Goal: Ask a question: Seek information or help from site administrators or community

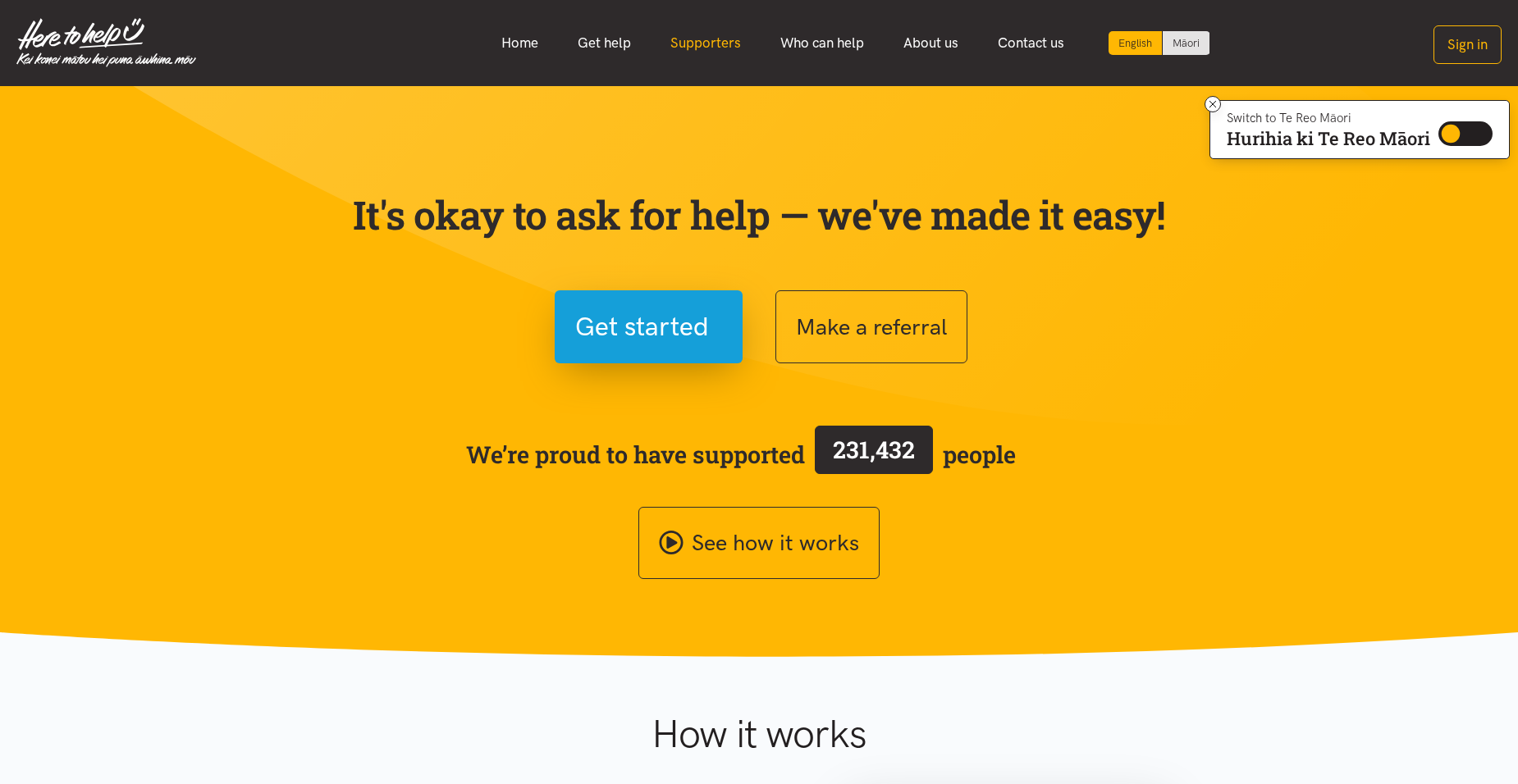
click at [694, 48] on link "Supporters" at bounding box center [705, 43] width 110 height 36
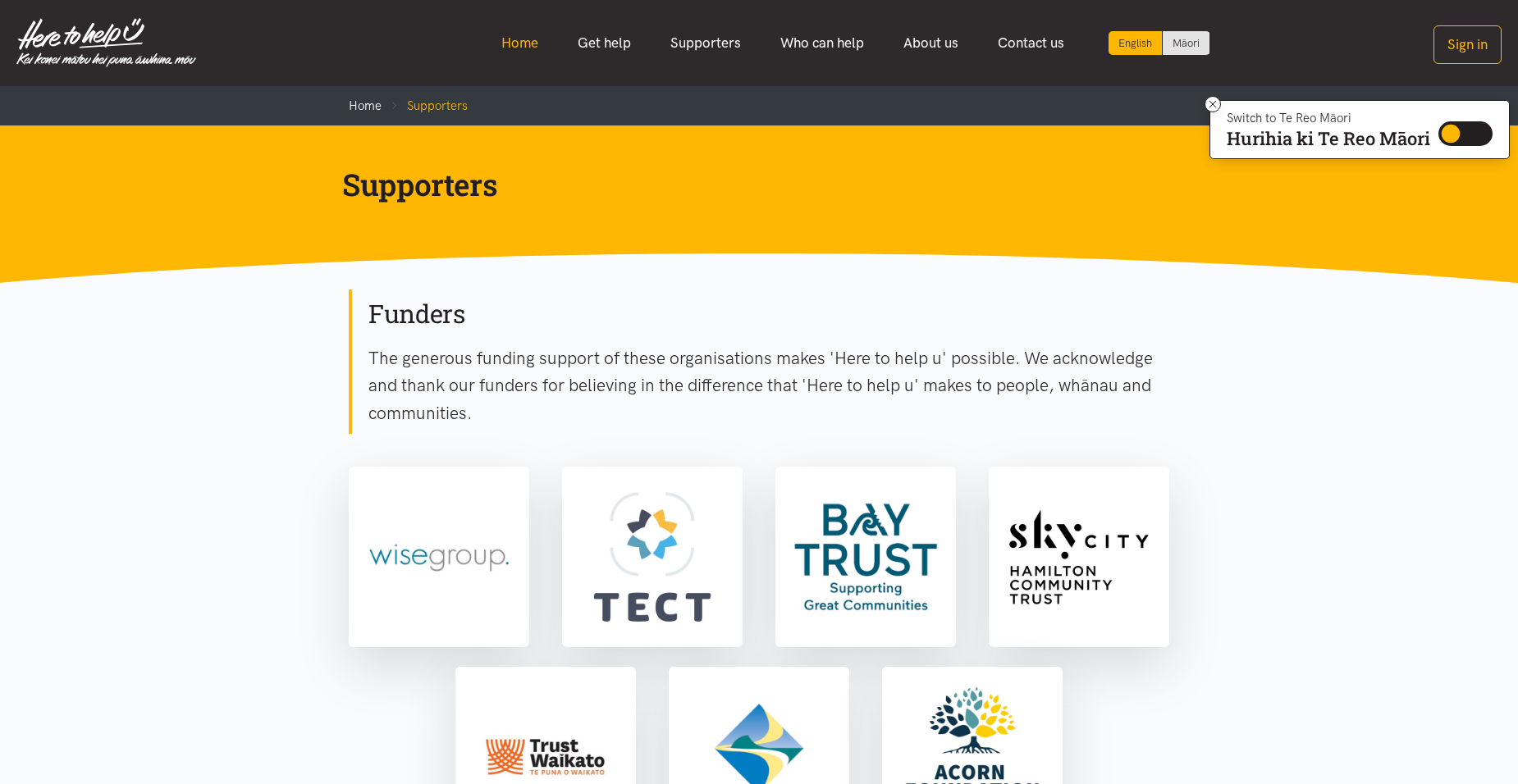
click at [510, 36] on link "Home" at bounding box center [520, 43] width 76 height 36
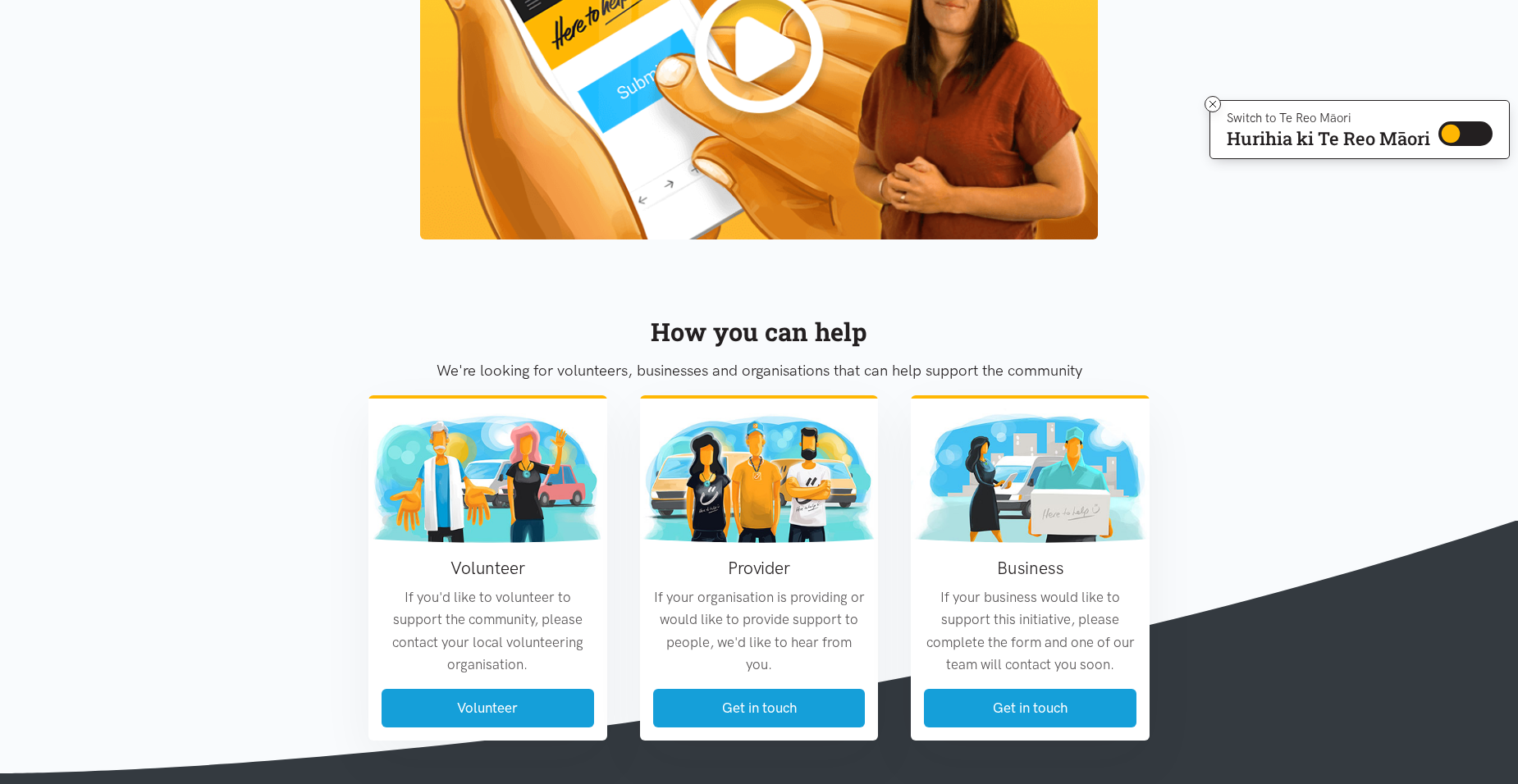
scroll to position [1854, 0]
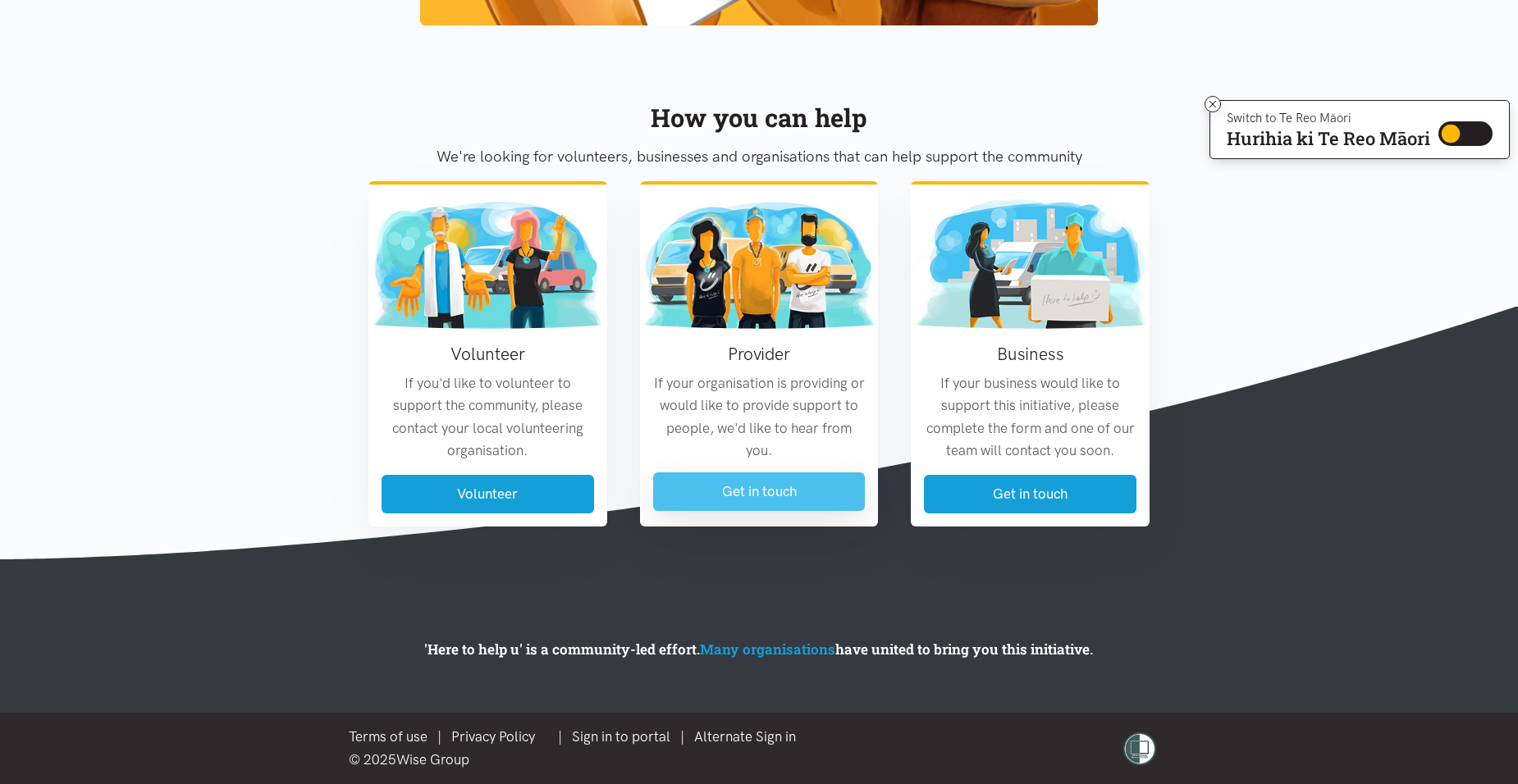
click at [718, 488] on link "Get in touch" at bounding box center [759, 491] width 212 height 38
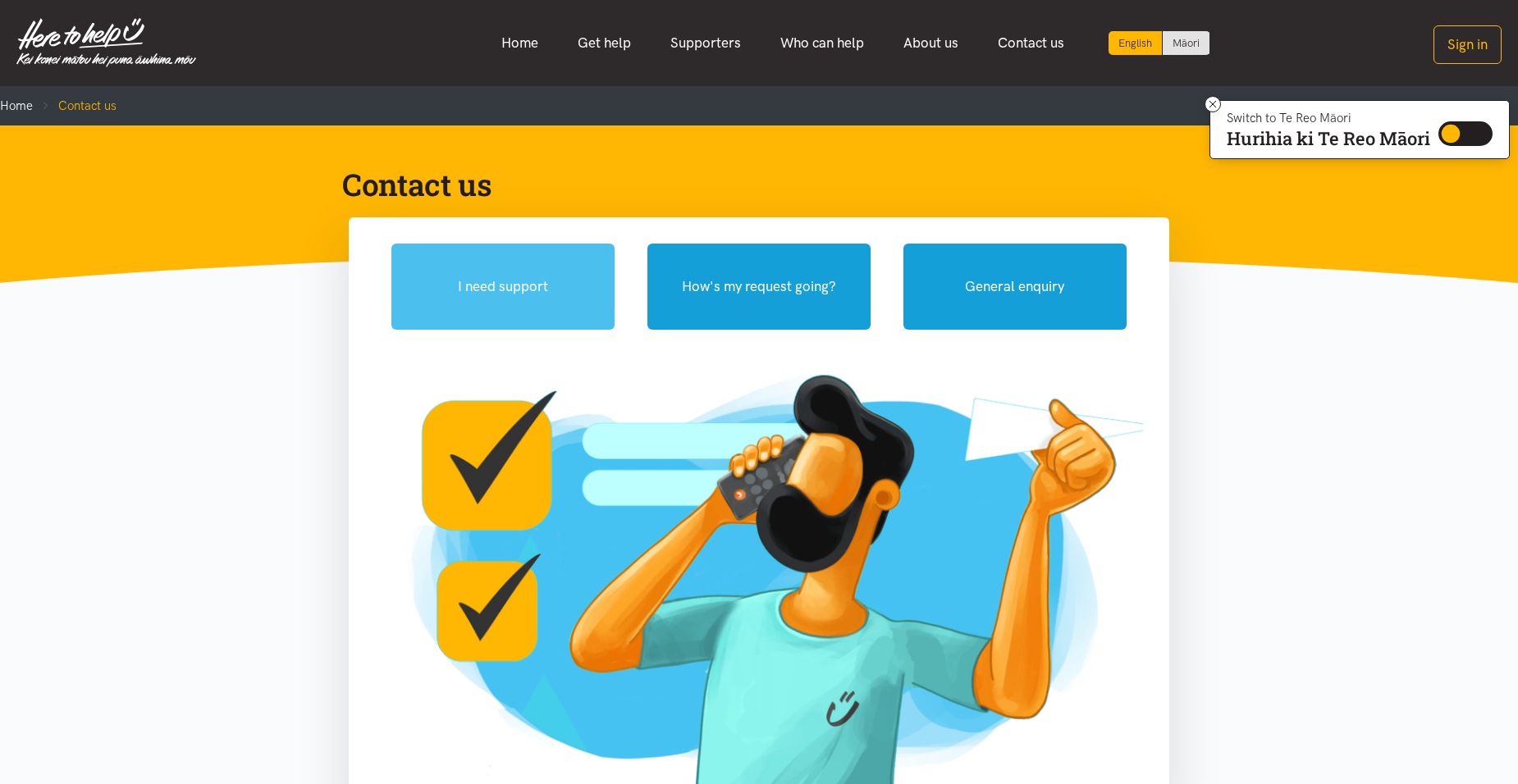
click at [587, 313] on button "I need support" at bounding box center [502, 286] width 224 height 86
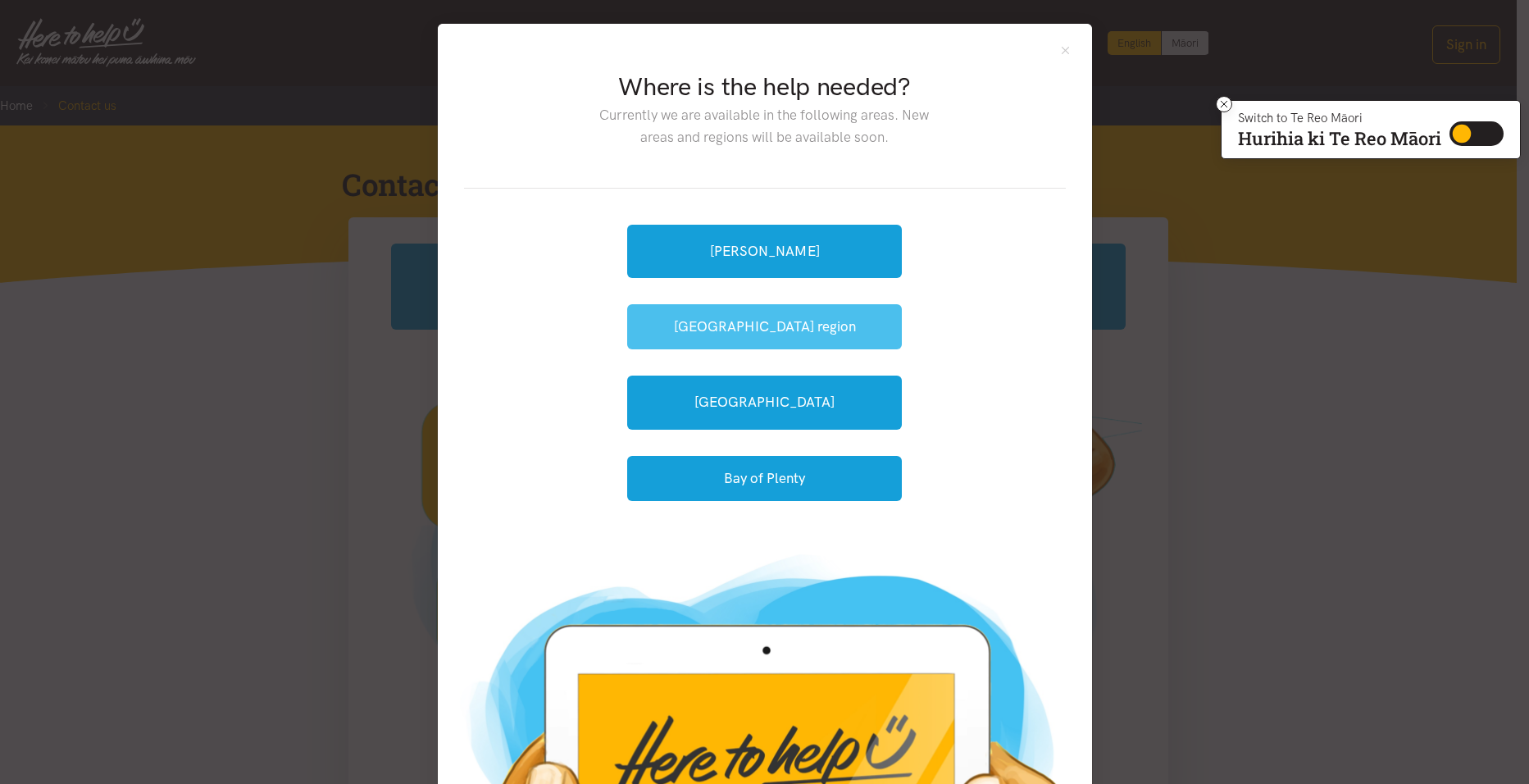
click at [798, 323] on button "[GEOGRAPHIC_DATA] region" at bounding box center [764, 326] width 274 height 45
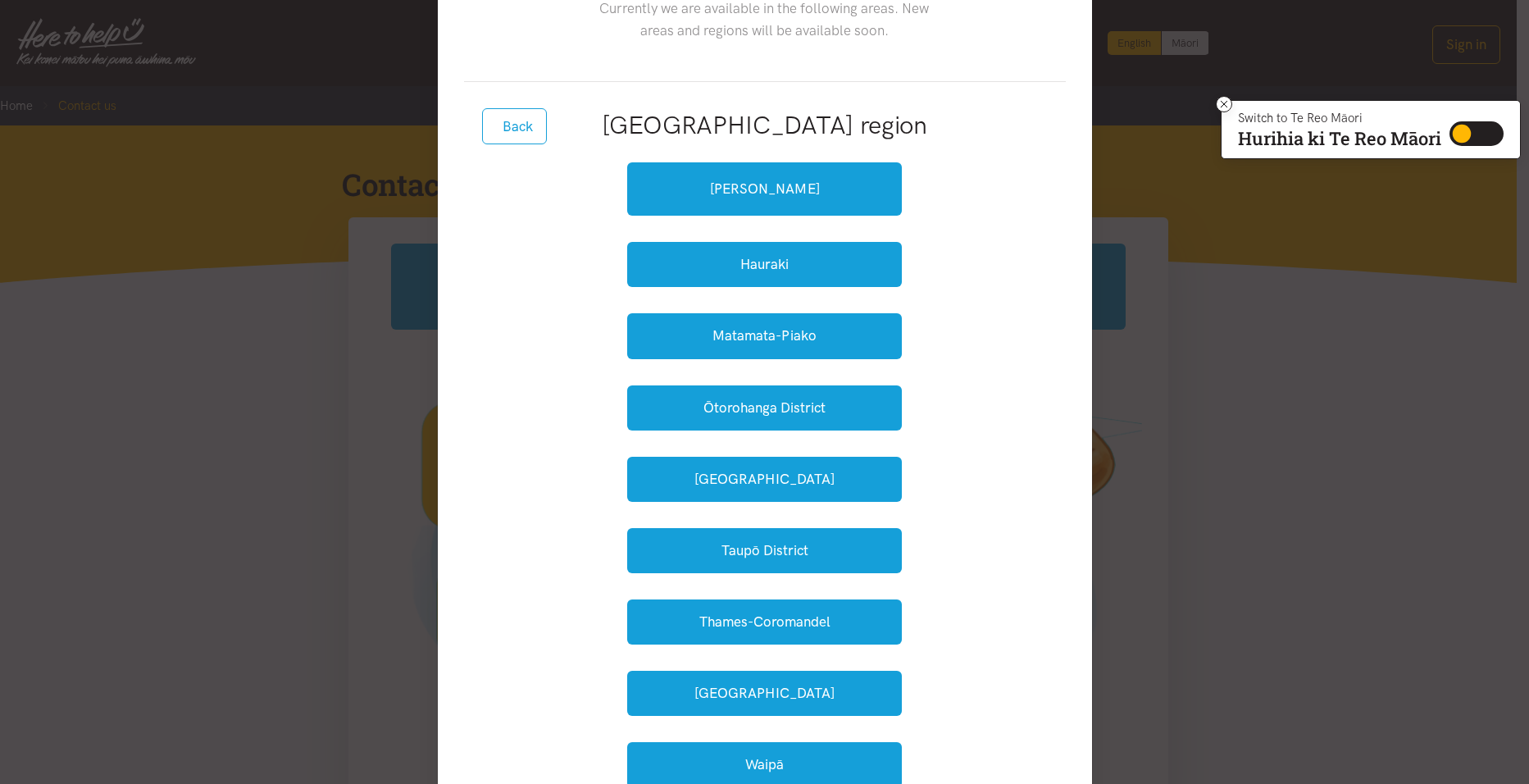
scroll to position [246, 0]
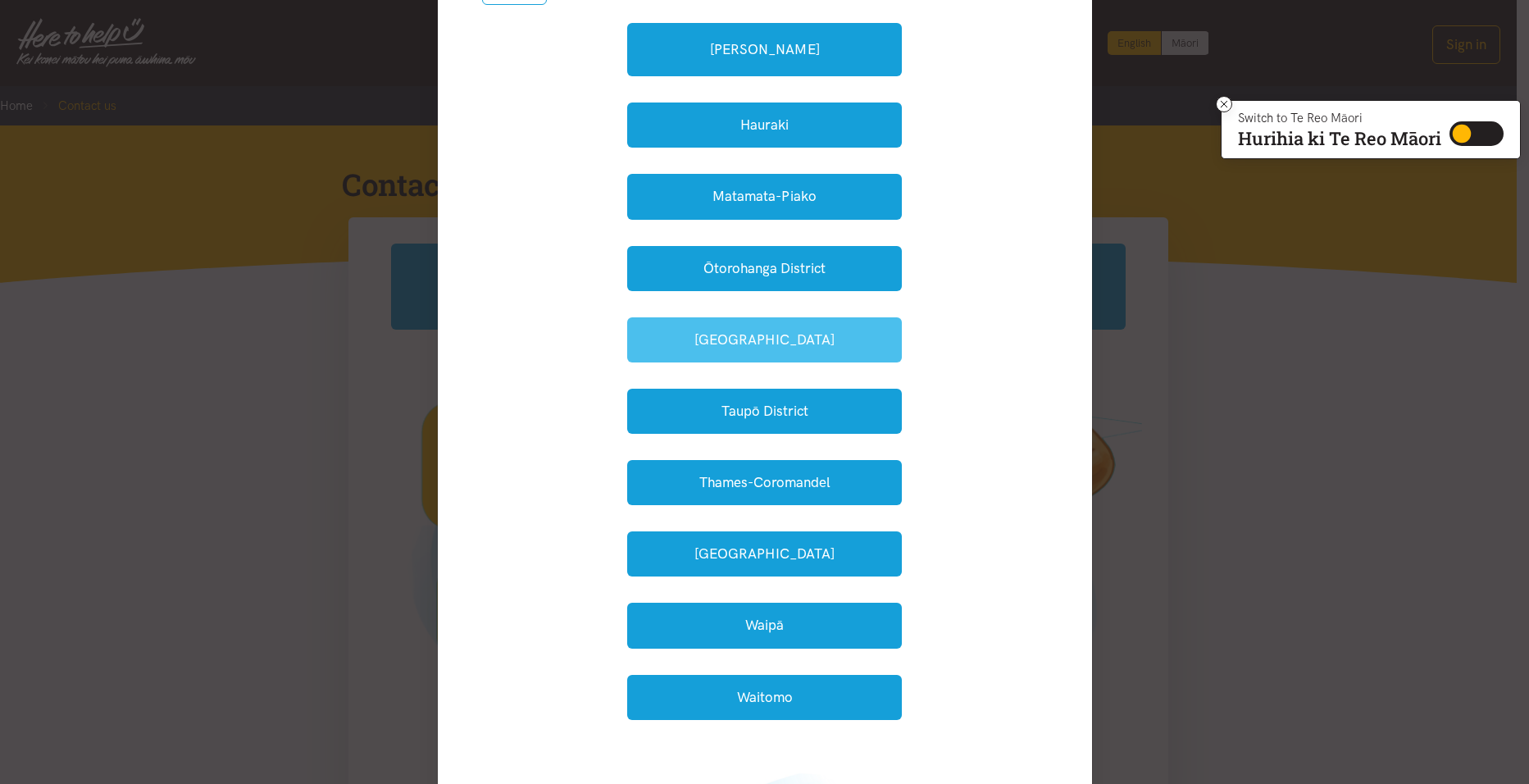
click at [823, 347] on button "South Waikato" at bounding box center [764, 340] width 274 height 45
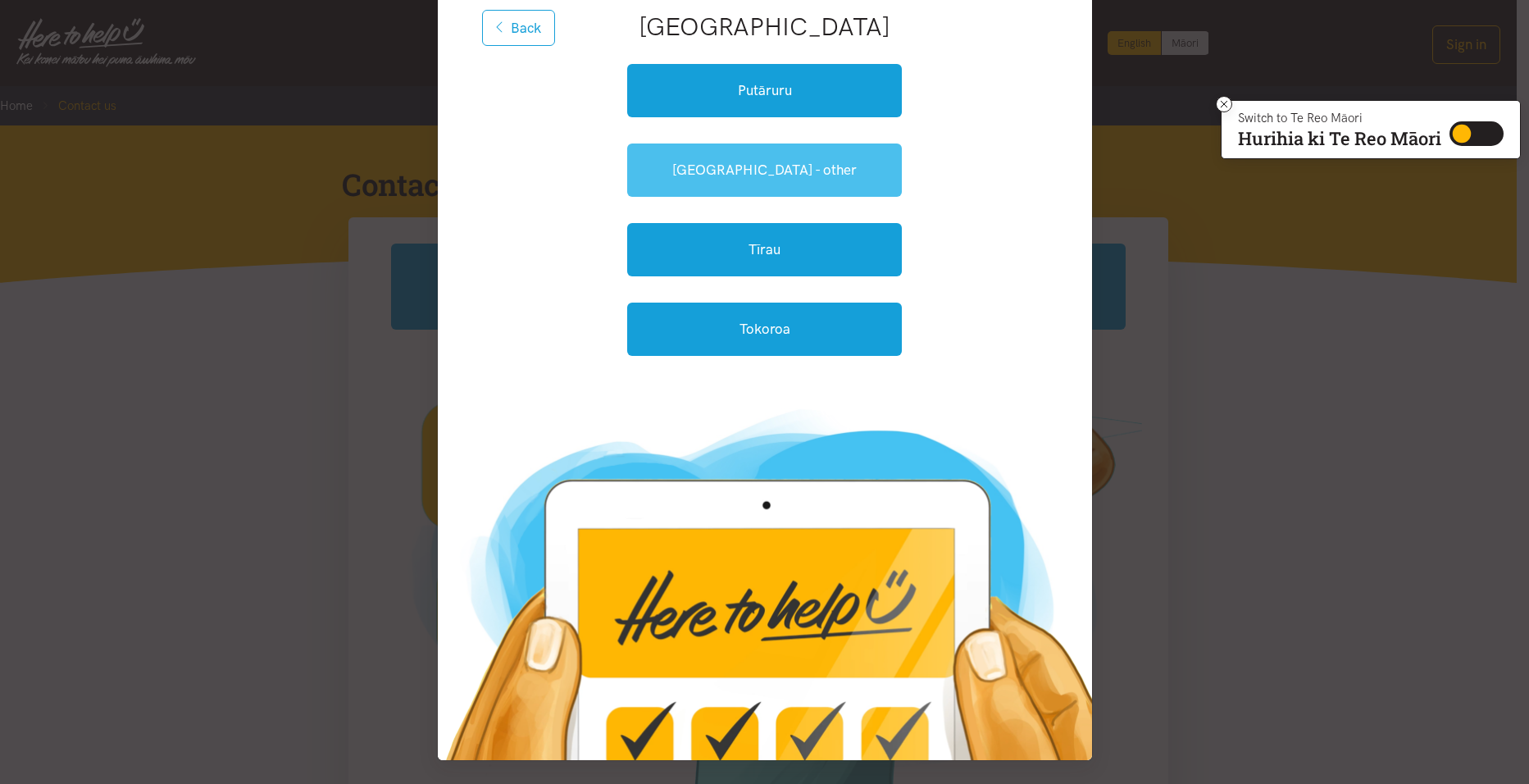
click at [770, 173] on link "South Waikato - other" at bounding box center [764, 170] width 274 height 54
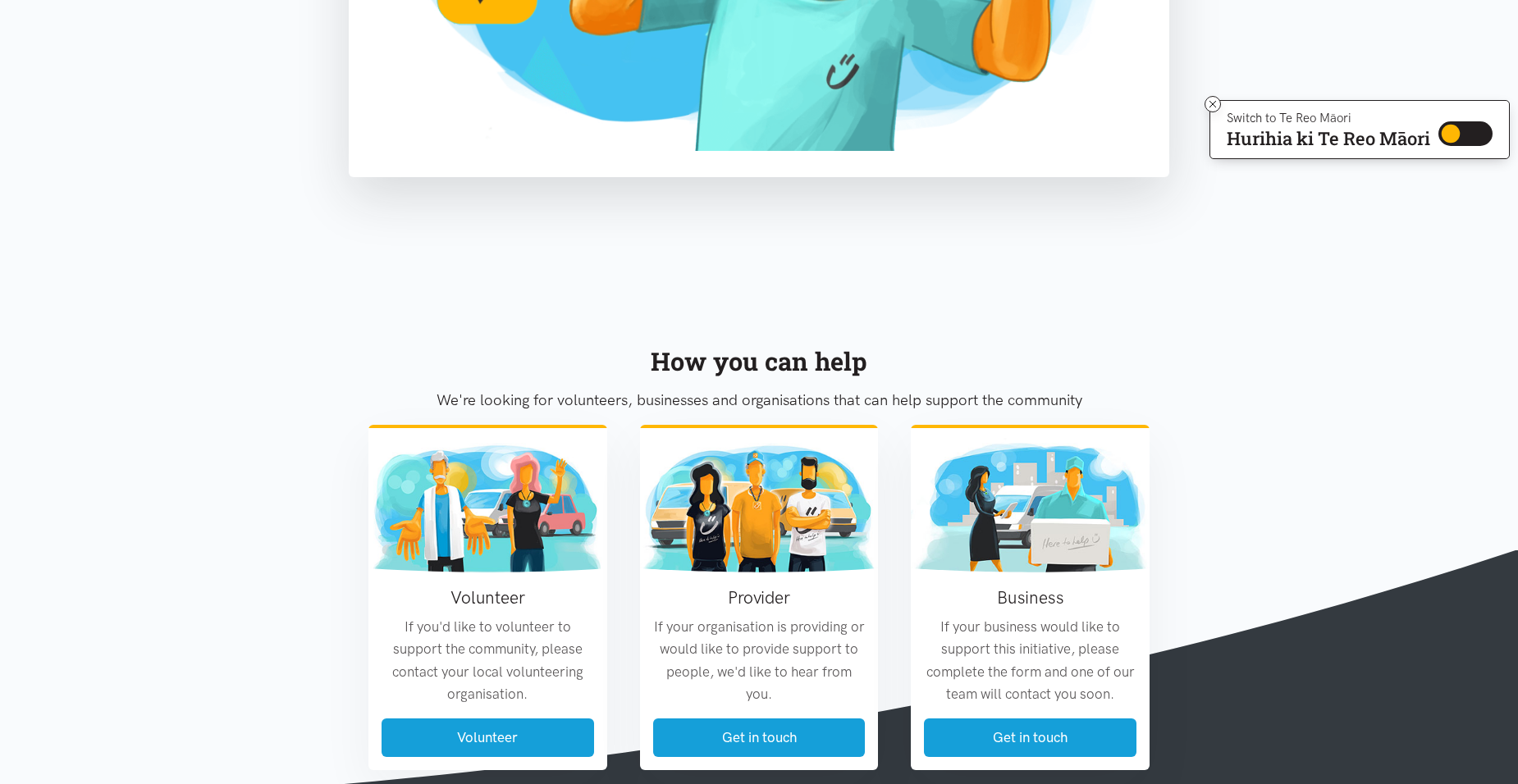
scroll to position [656, 0]
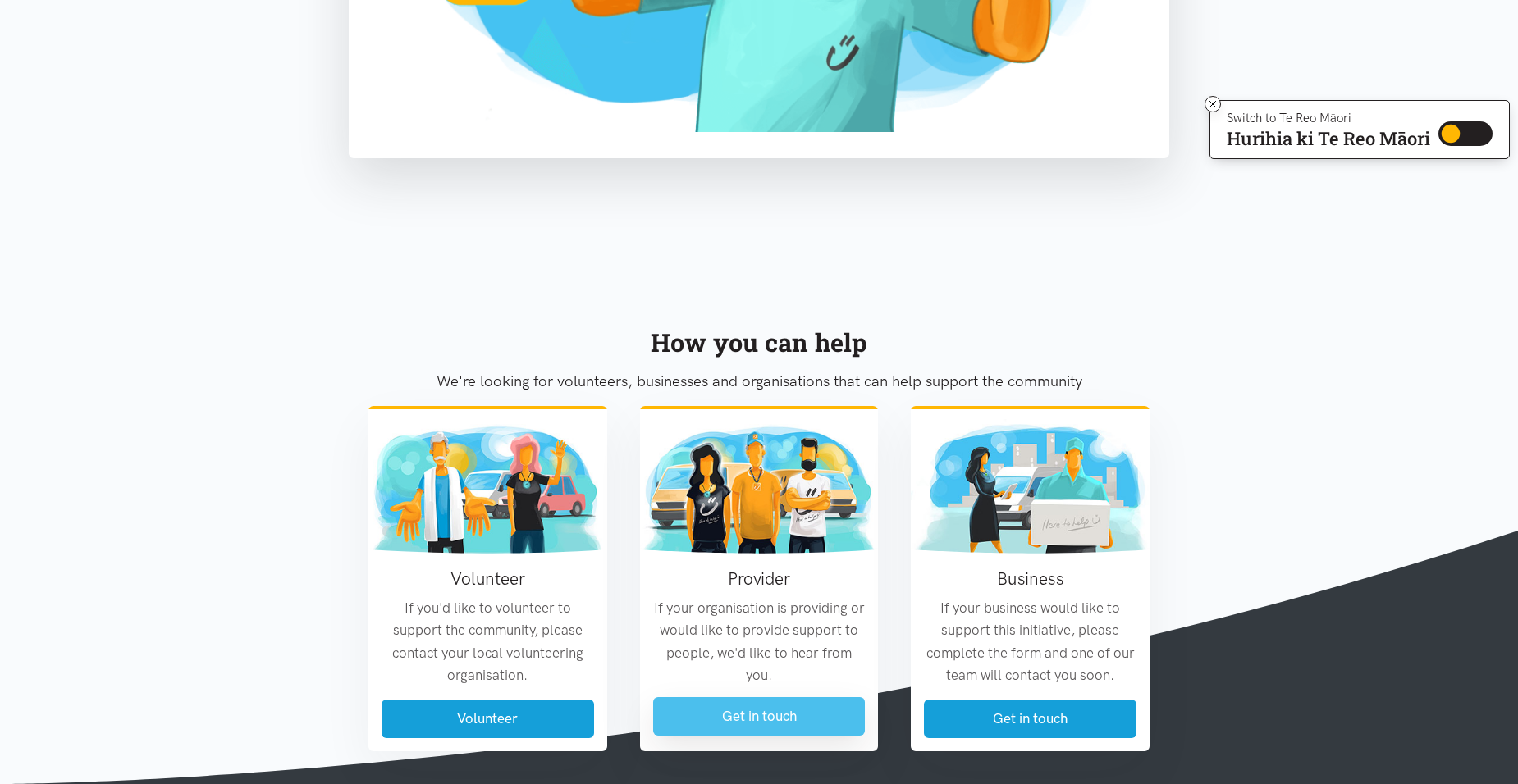
click at [692, 725] on link "Get in touch" at bounding box center [759, 716] width 212 height 38
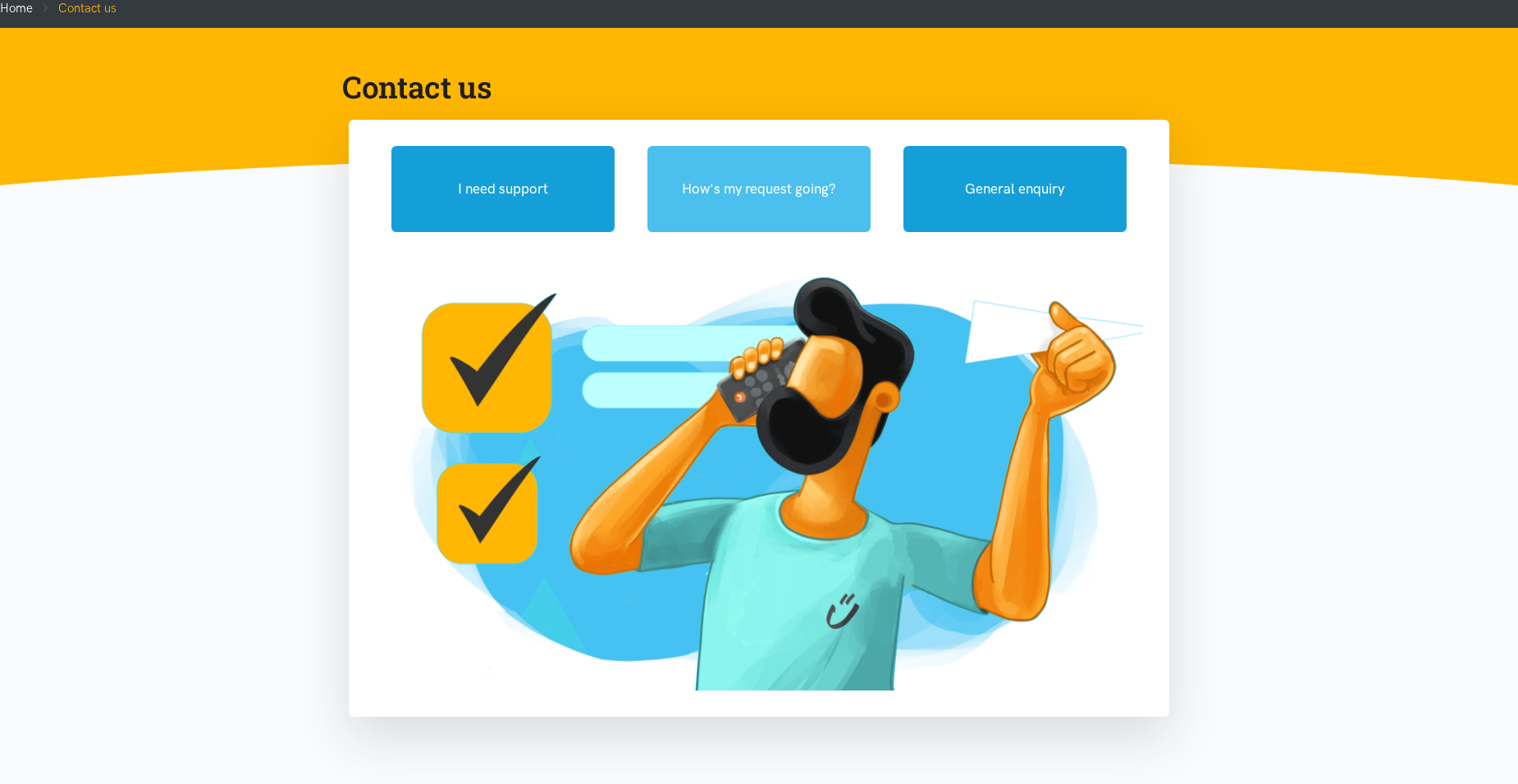
scroll to position [246, 0]
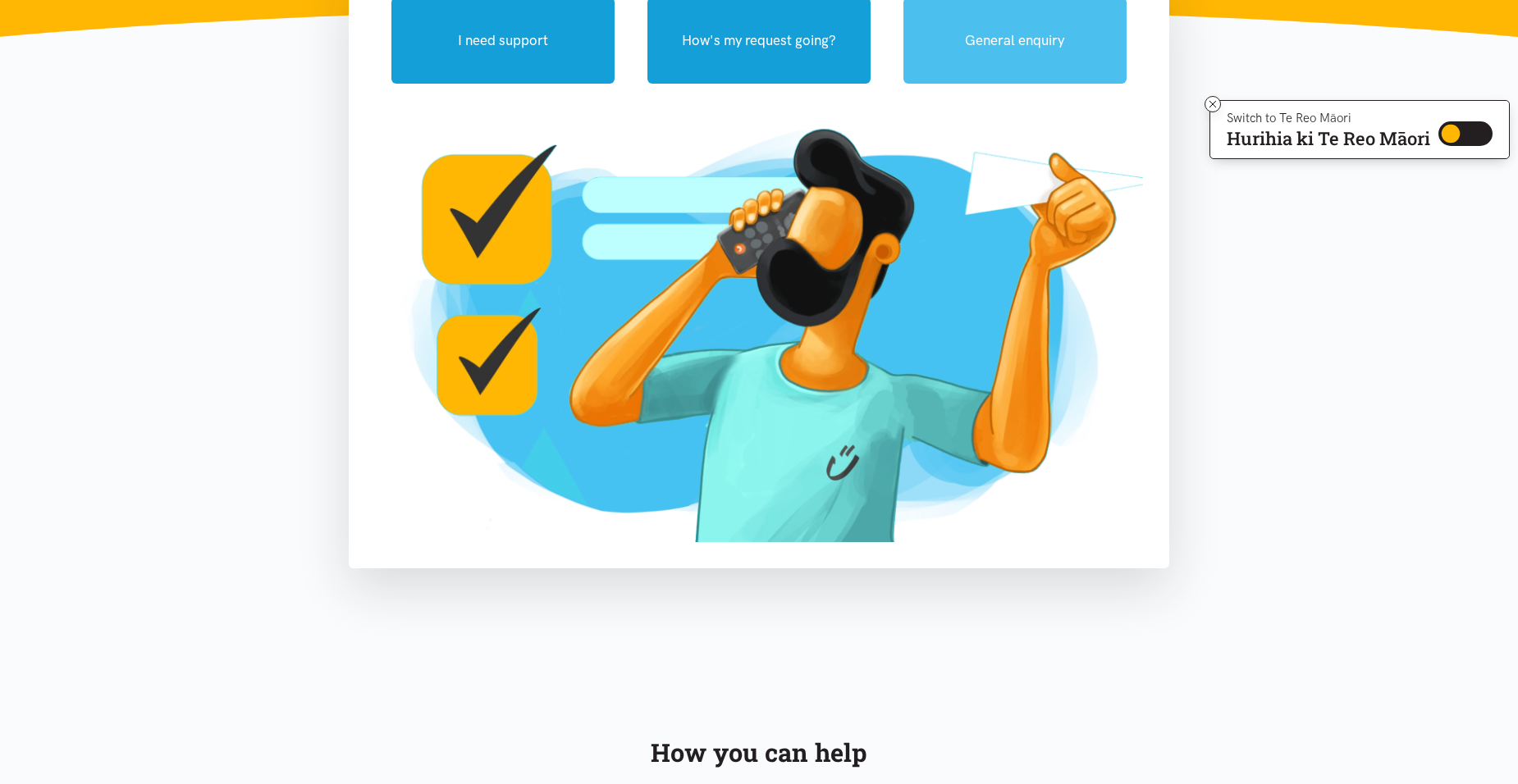
click at [949, 50] on button "General enquiry" at bounding box center [1015, 40] width 224 height 86
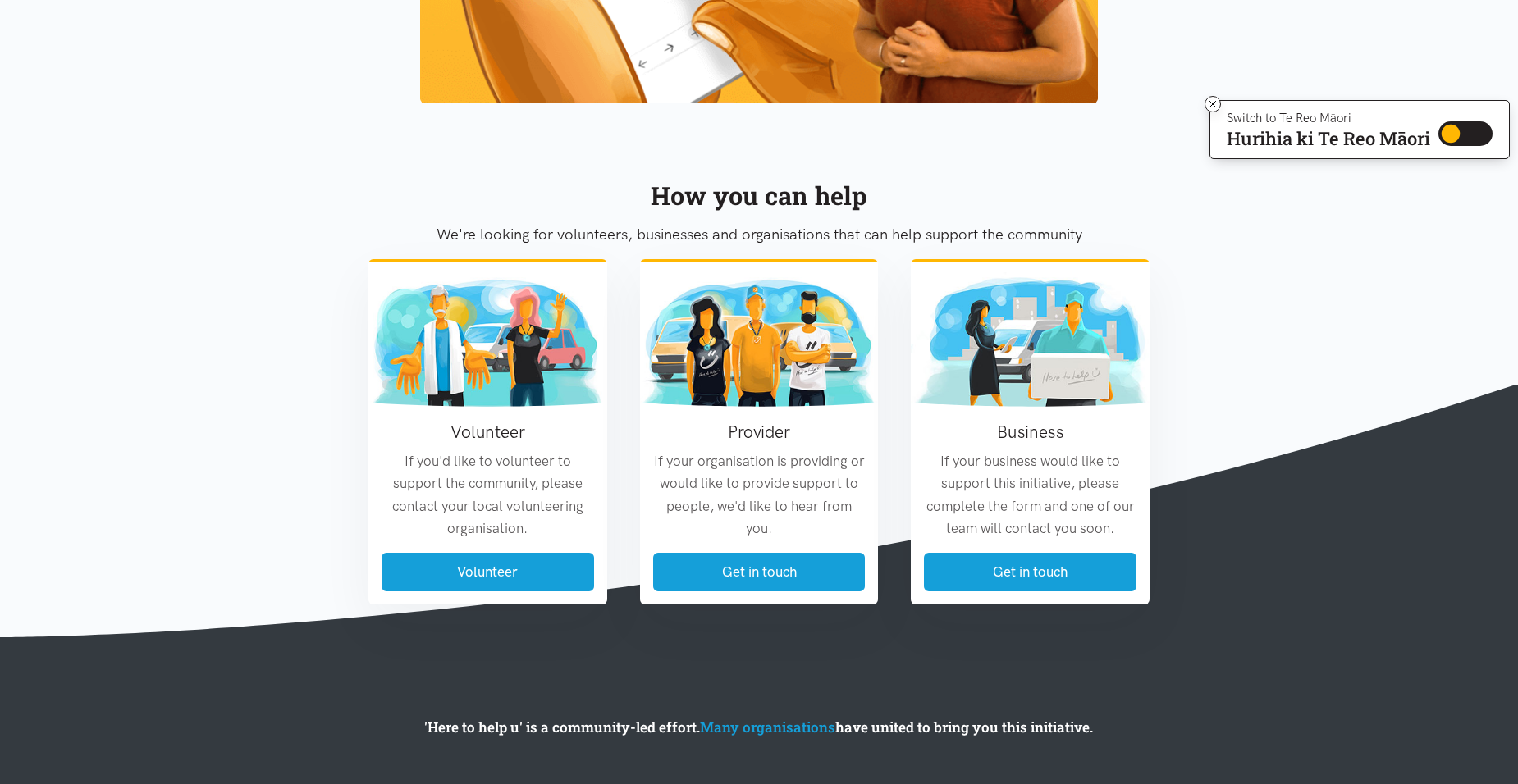
scroll to position [1854, 0]
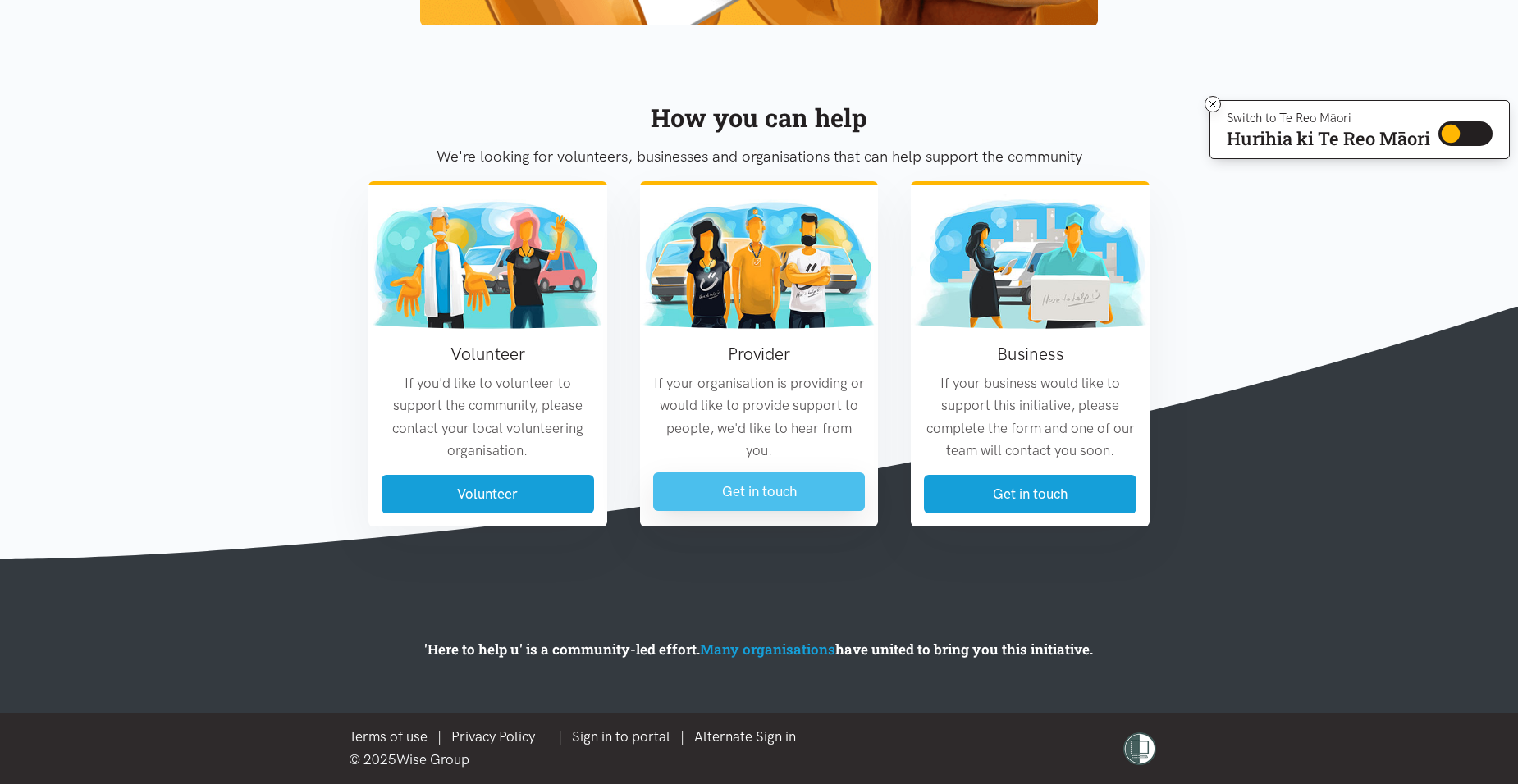
click at [742, 489] on link "Get in touch" at bounding box center [759, 491] width 212 height 38
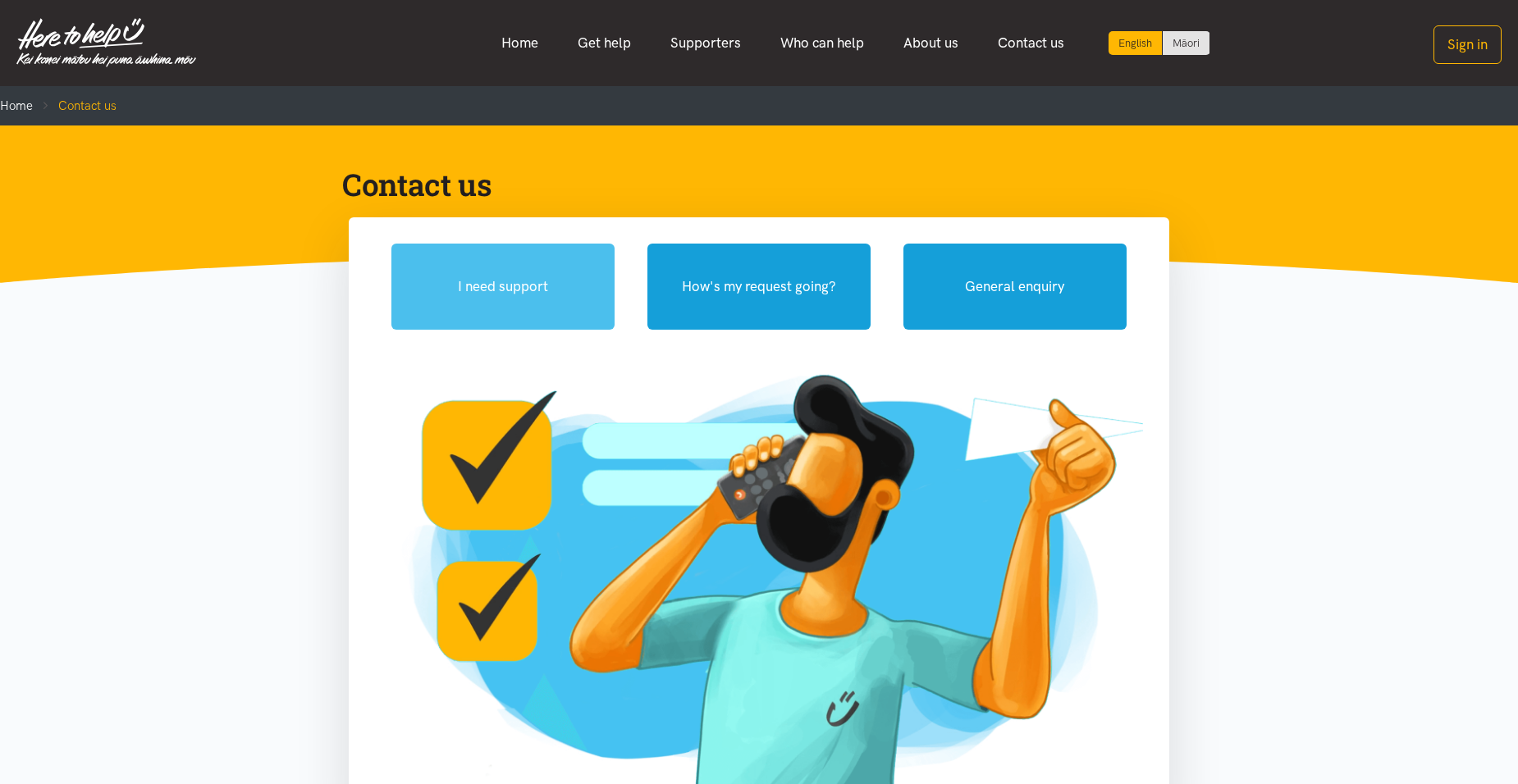
click at [568, 297] on button "I need support" at bounding box center [502, 286] width 224 height 86
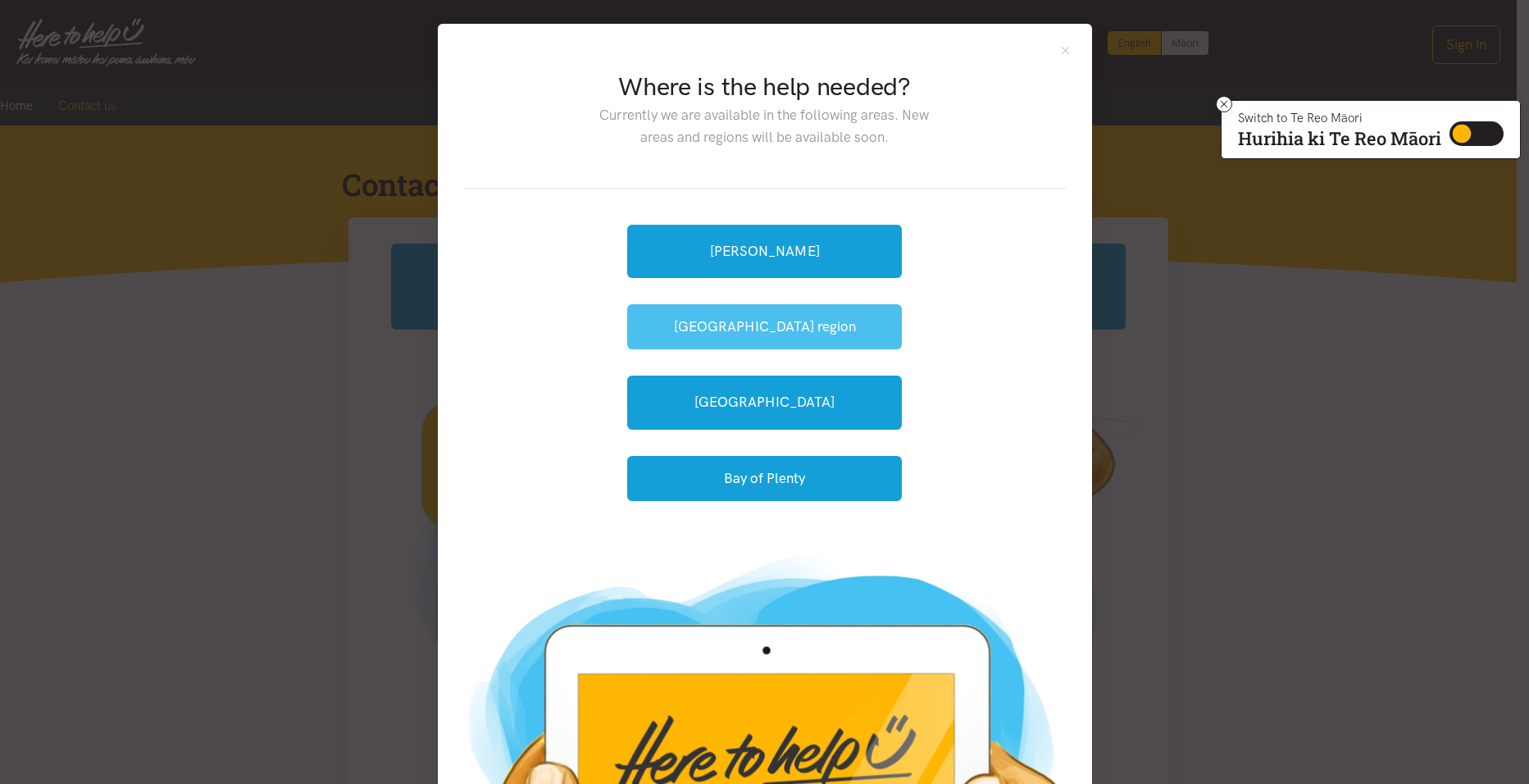
click at [730, 327] on button "[GEOGRAPHIC_DATA] region" at bounding box center [764, 326] width 274 height 45
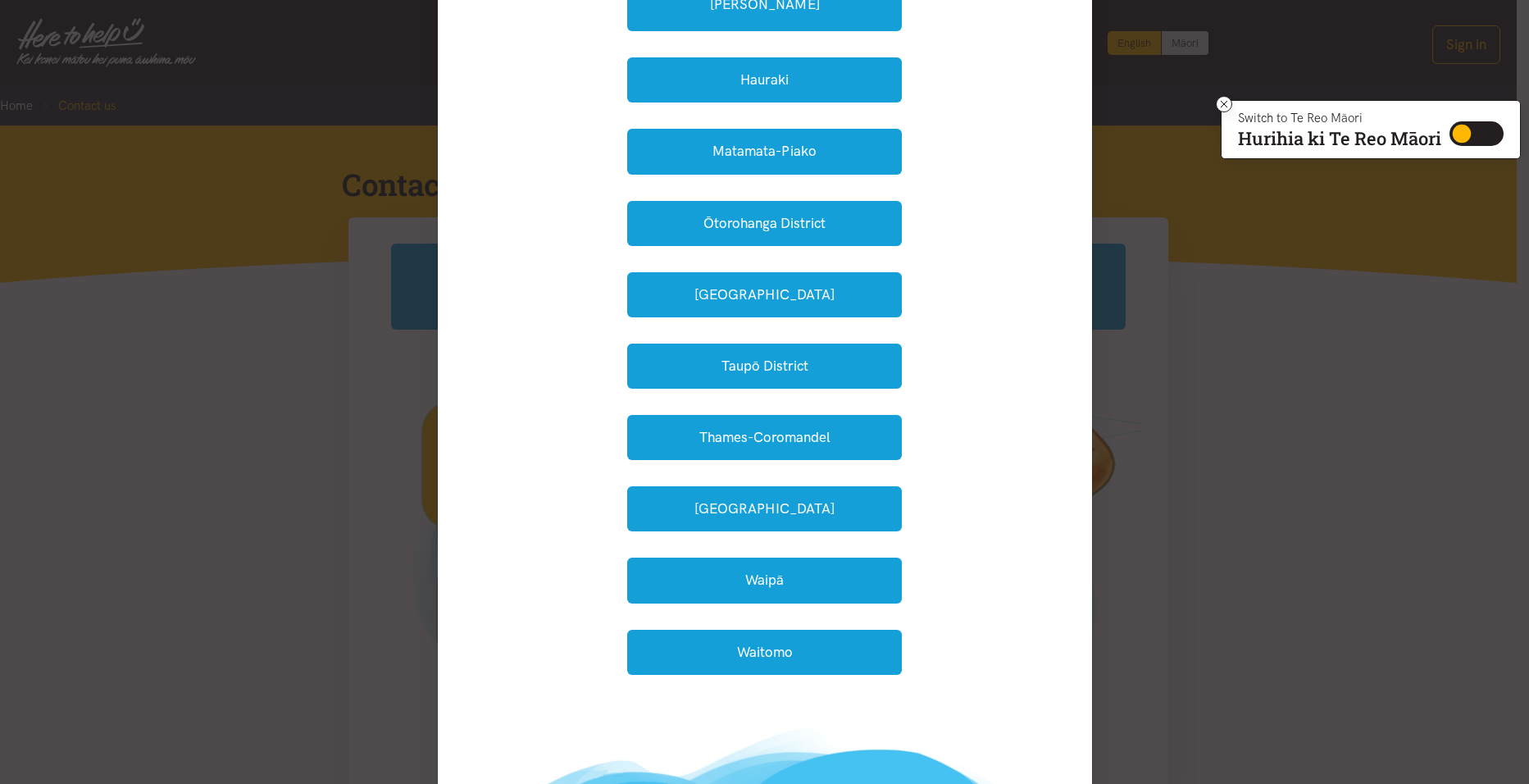
scroll to position [410, 0]
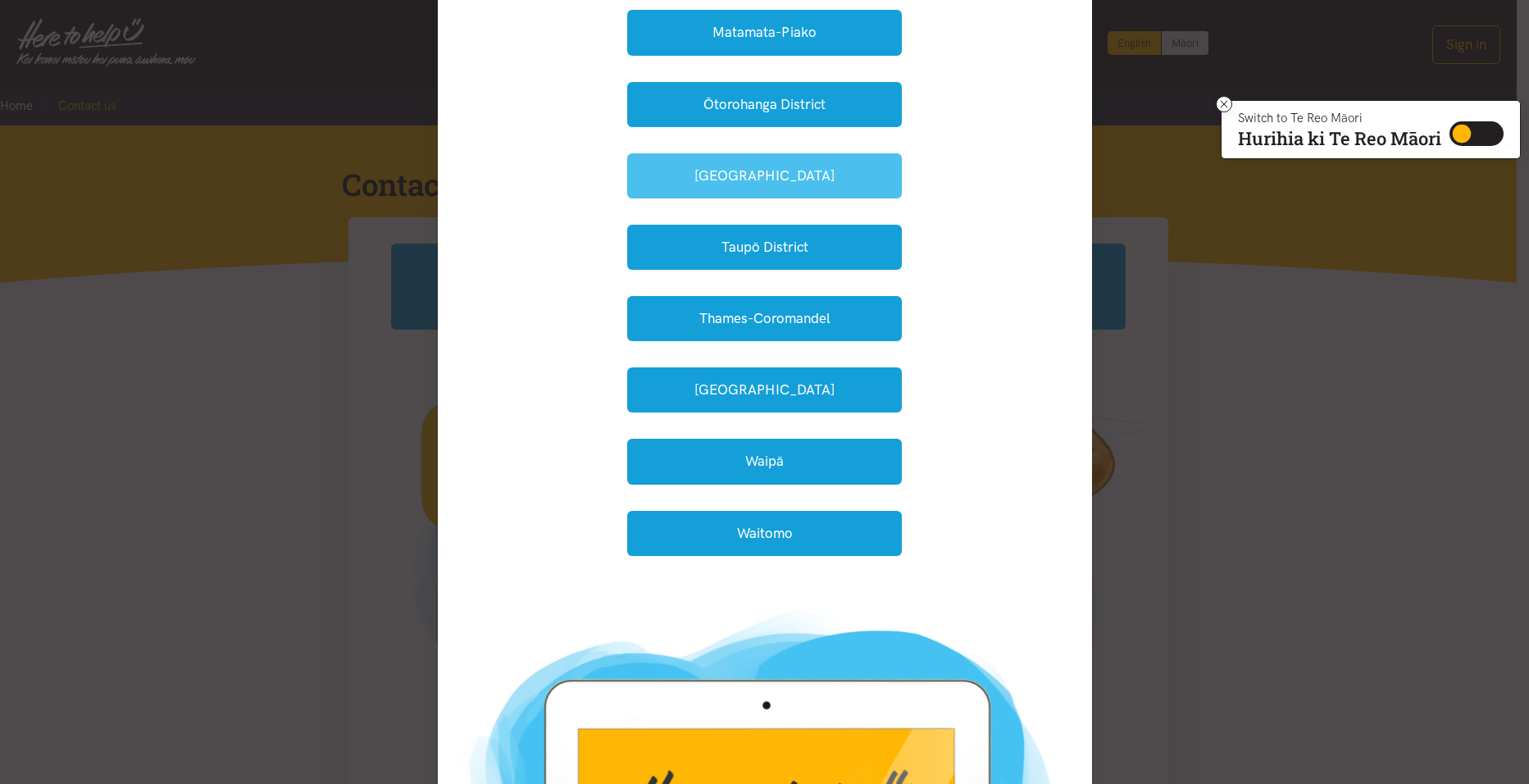
click at [737, 158] on button "[GEOGRAPHIC_DATA]" at bounding box center [764, 176] width 274 height 45
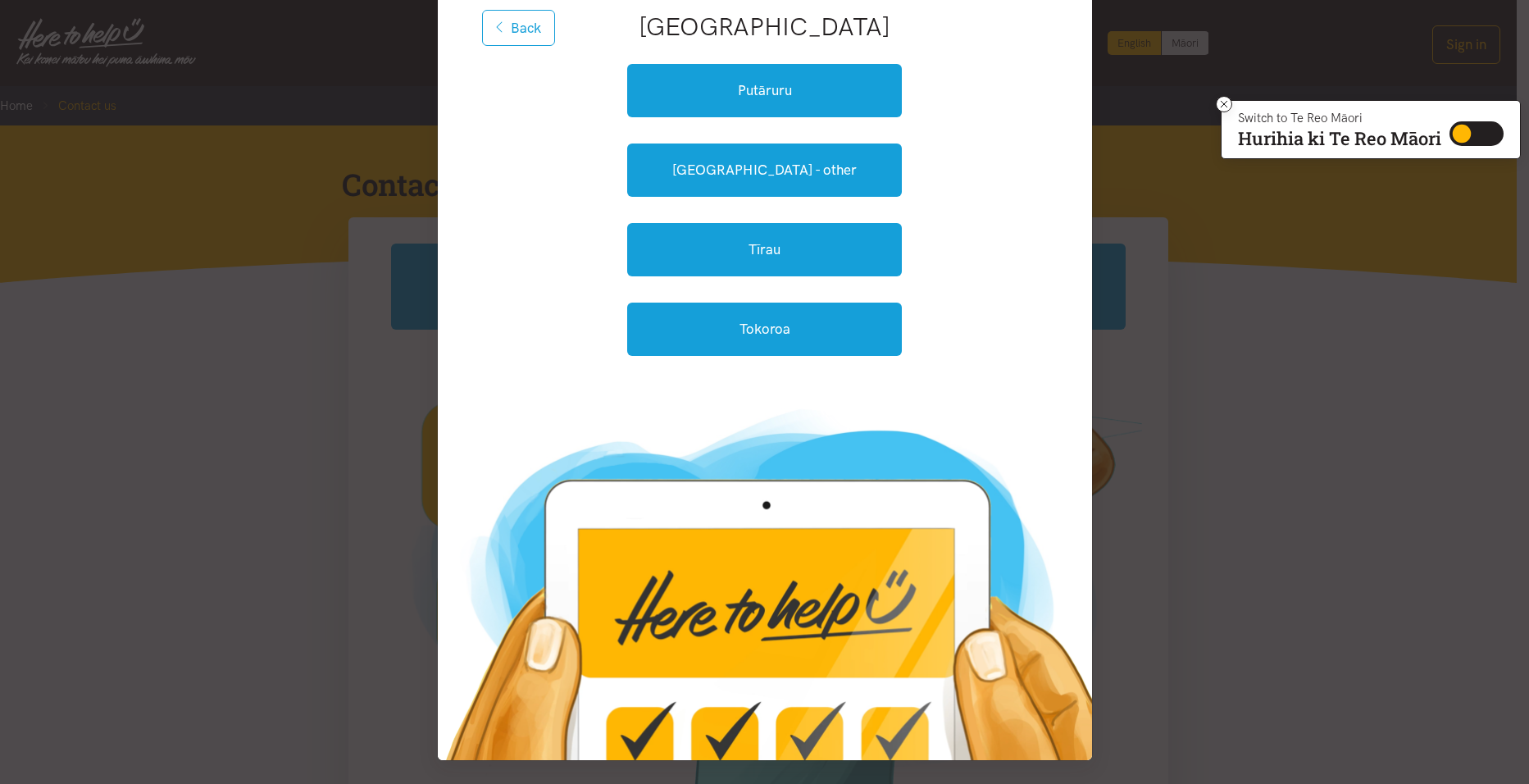
scroll to position [205, 0]
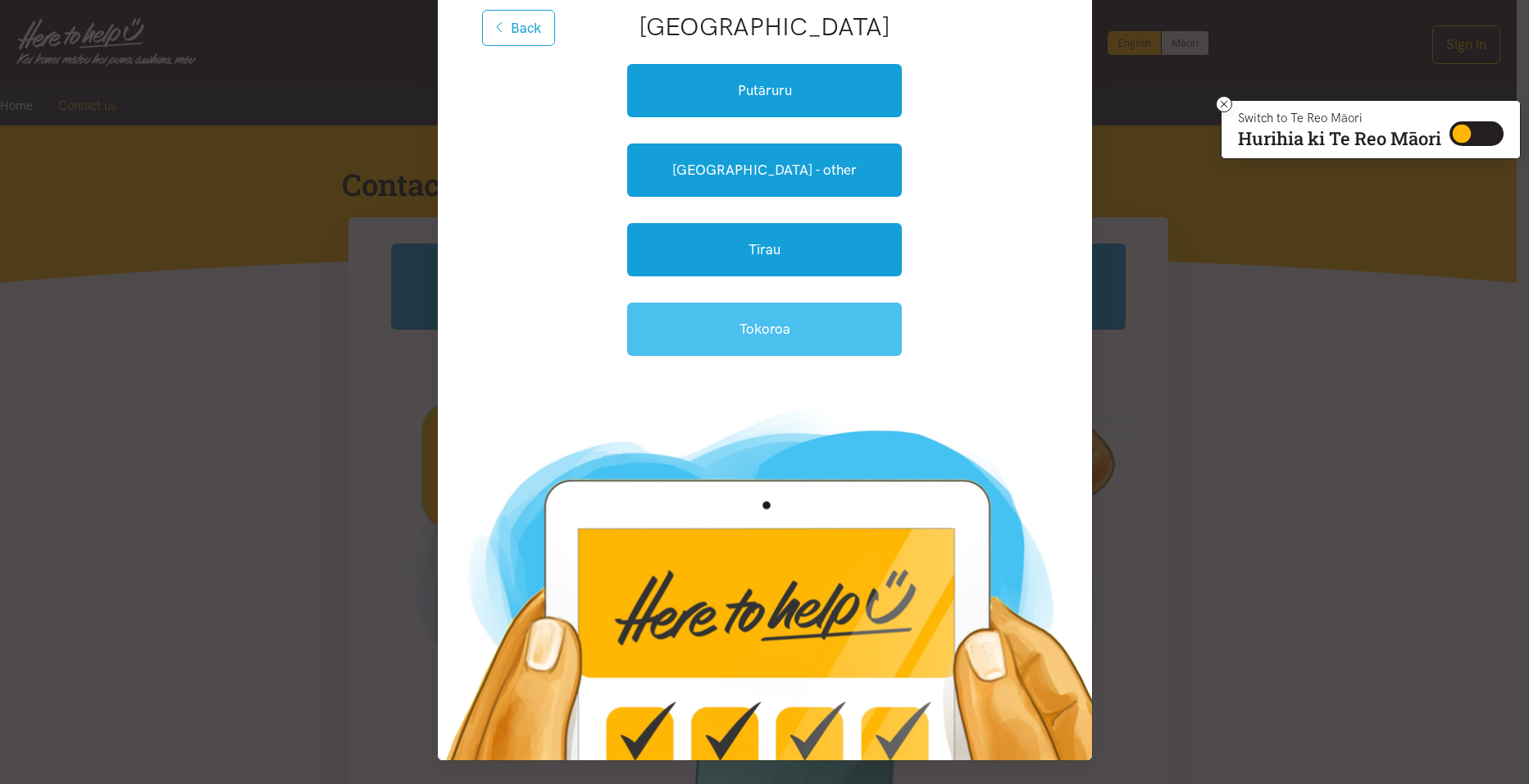
click at [686, 312] on link "Tokoroa" at bounding box center [764, 329] width 274 height 54
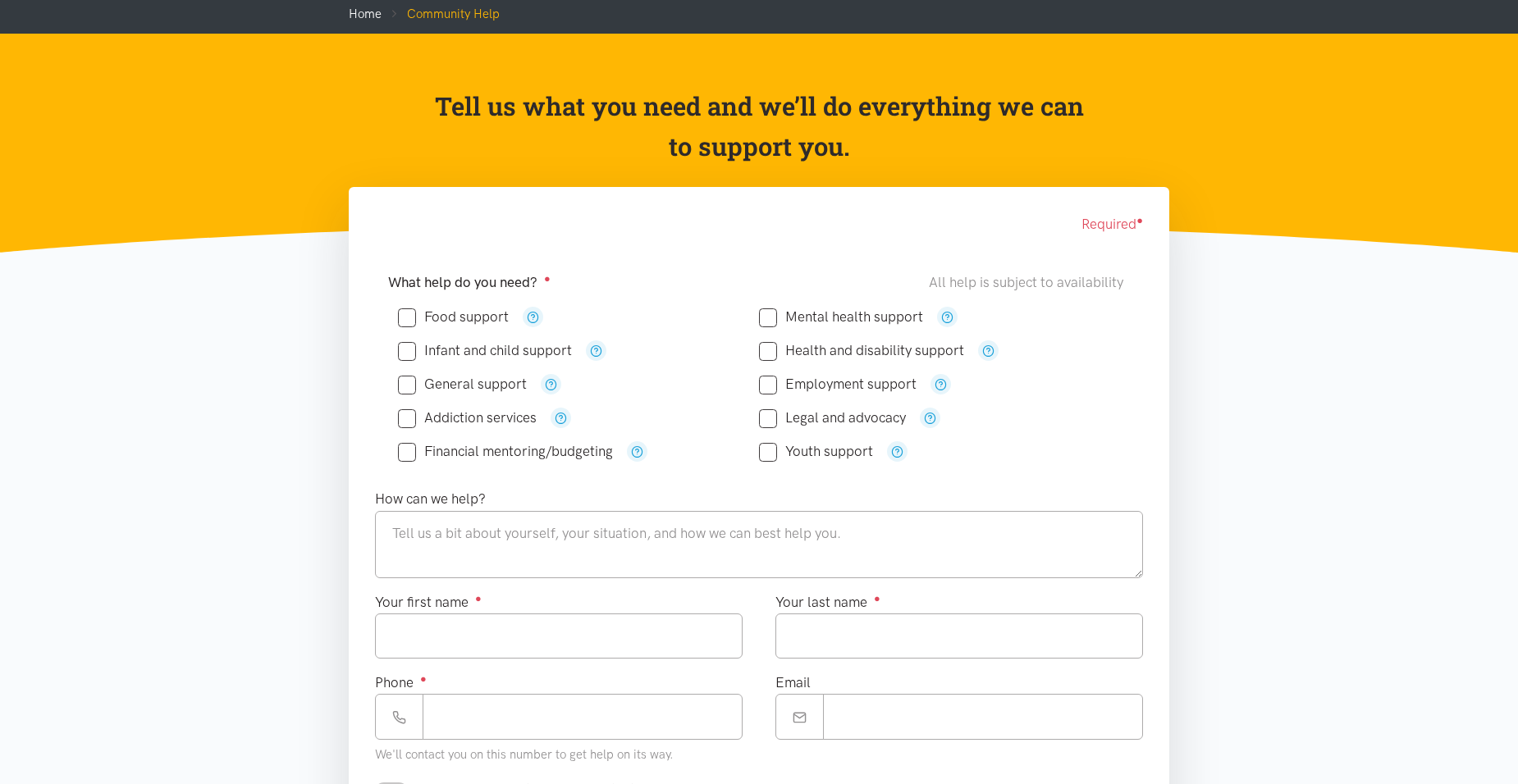
scroll to position [246, 0]
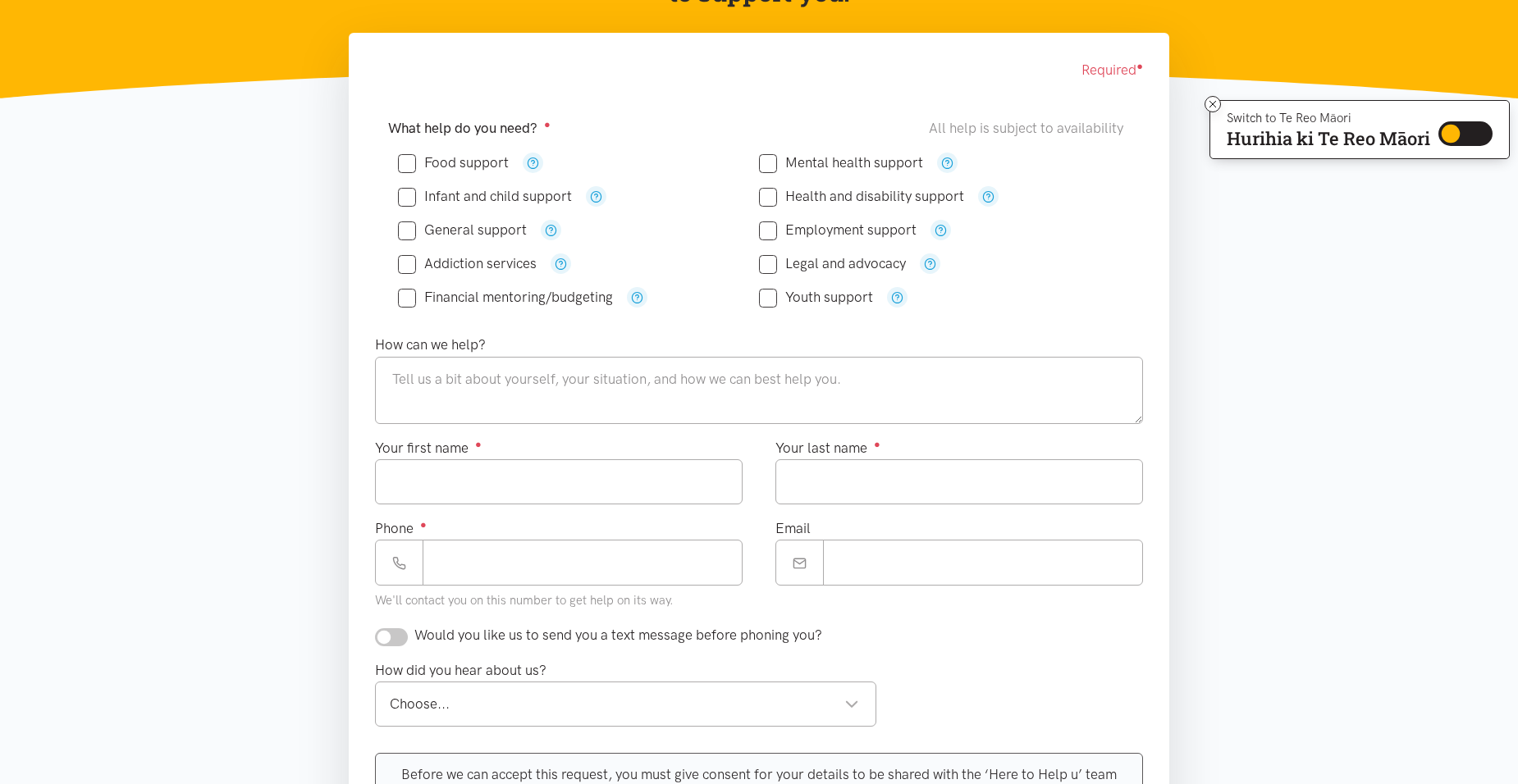
click at [398, 232] on input "General support" at bounding box center [462, 230] width 129 height 14
checkbox input "true"
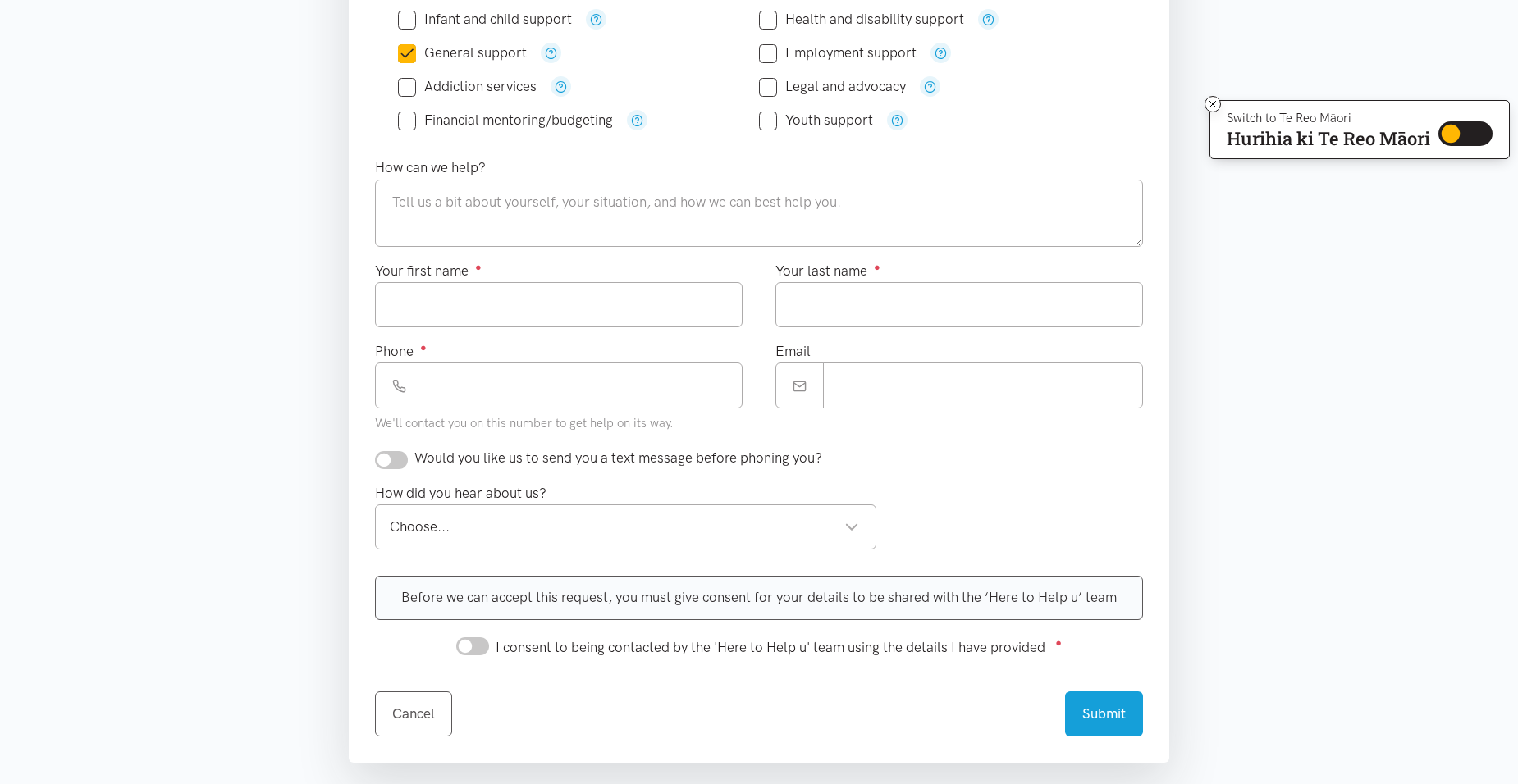
scroll to position [410, 0]
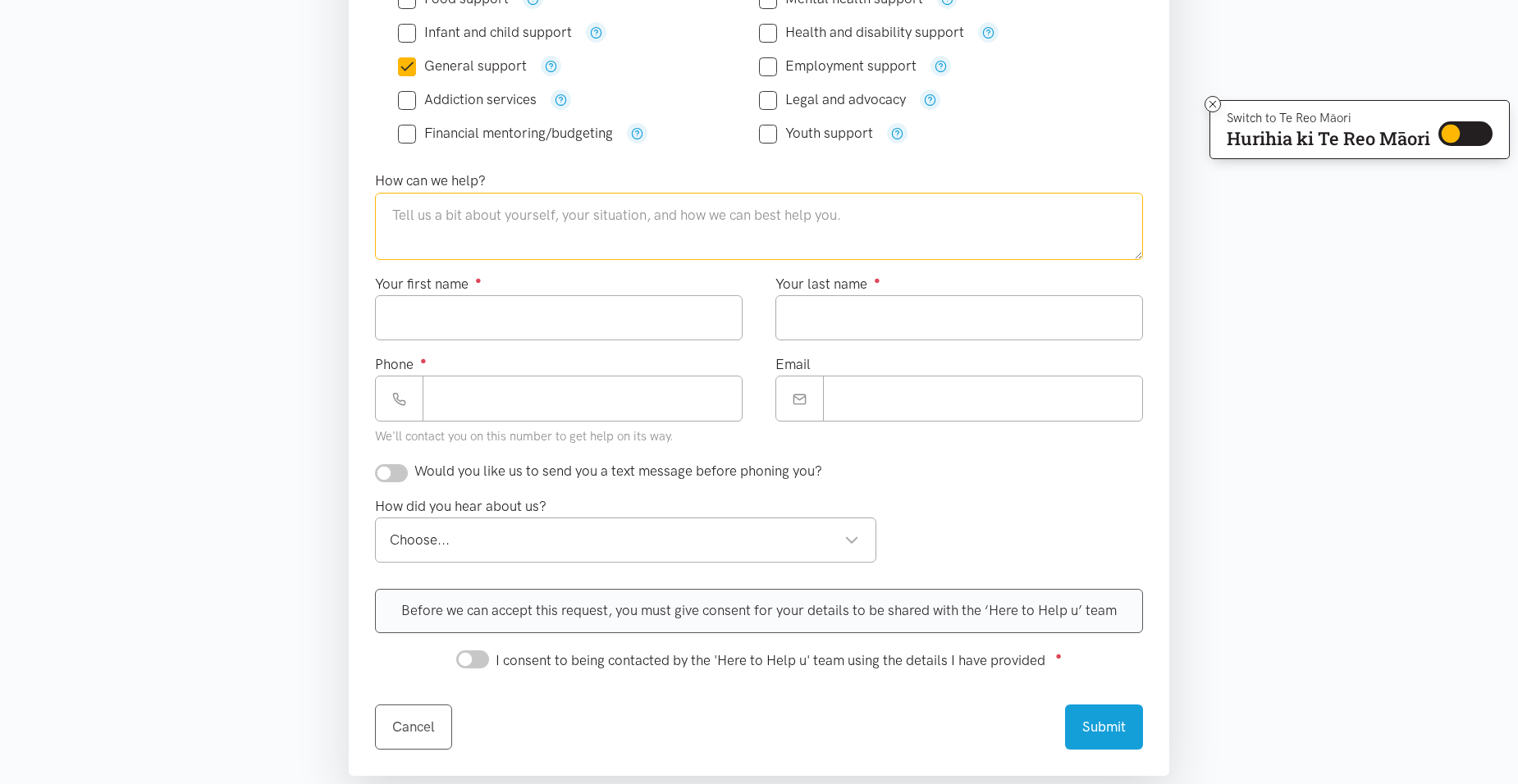
click at [459, 217] on textarea at bounding box center [759, 226] width 768 height 67
click at [473, 409] on input "Phone ●" at bounding box center [582, 398] width 320 height 45
type input "**********"
click at [450, 304] on input "Your first name ●" at bounding box center [558, 318] width 367 height 45
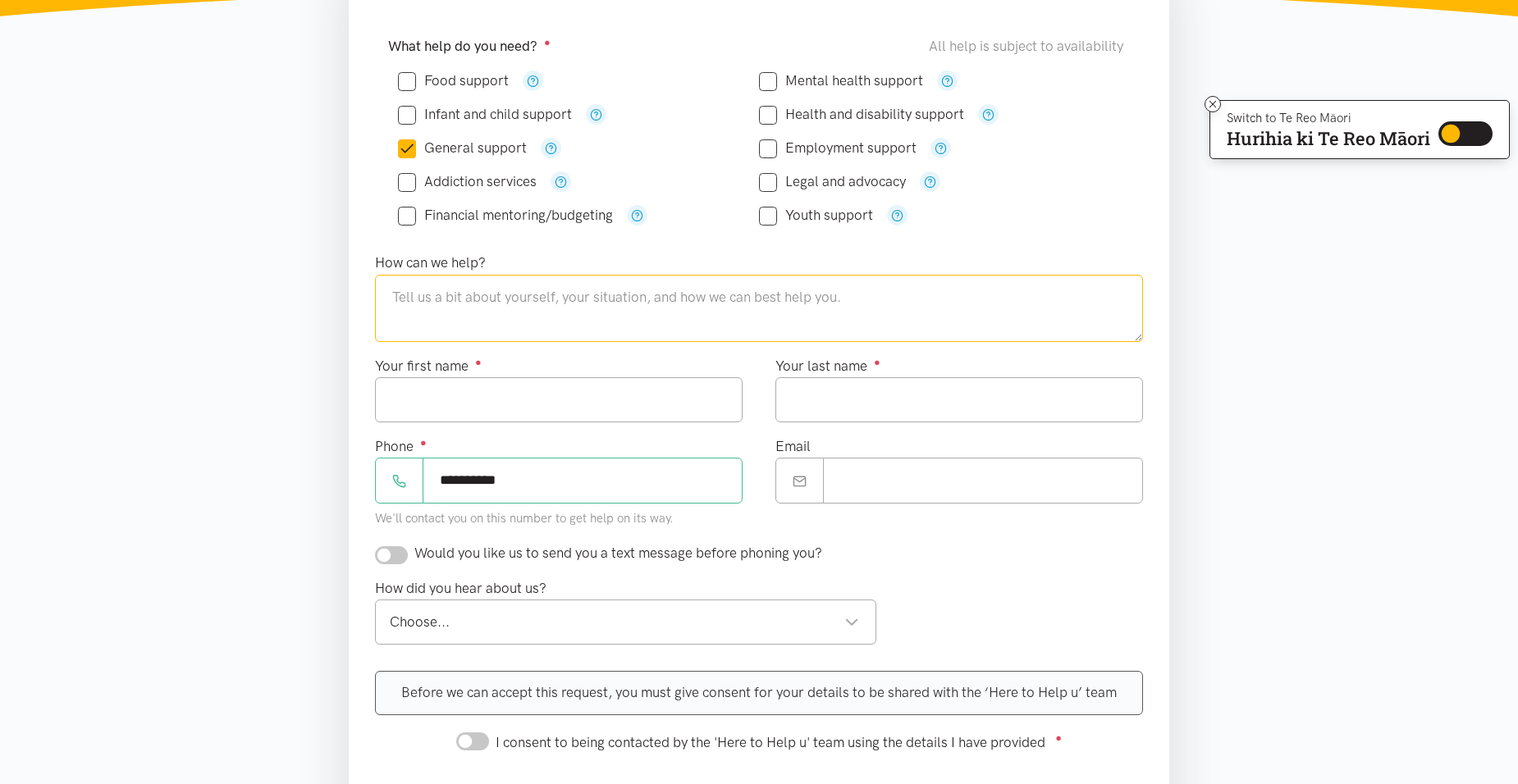
click at [443, 302] on textarea at bounding box center [759, 307] width 768 height 67
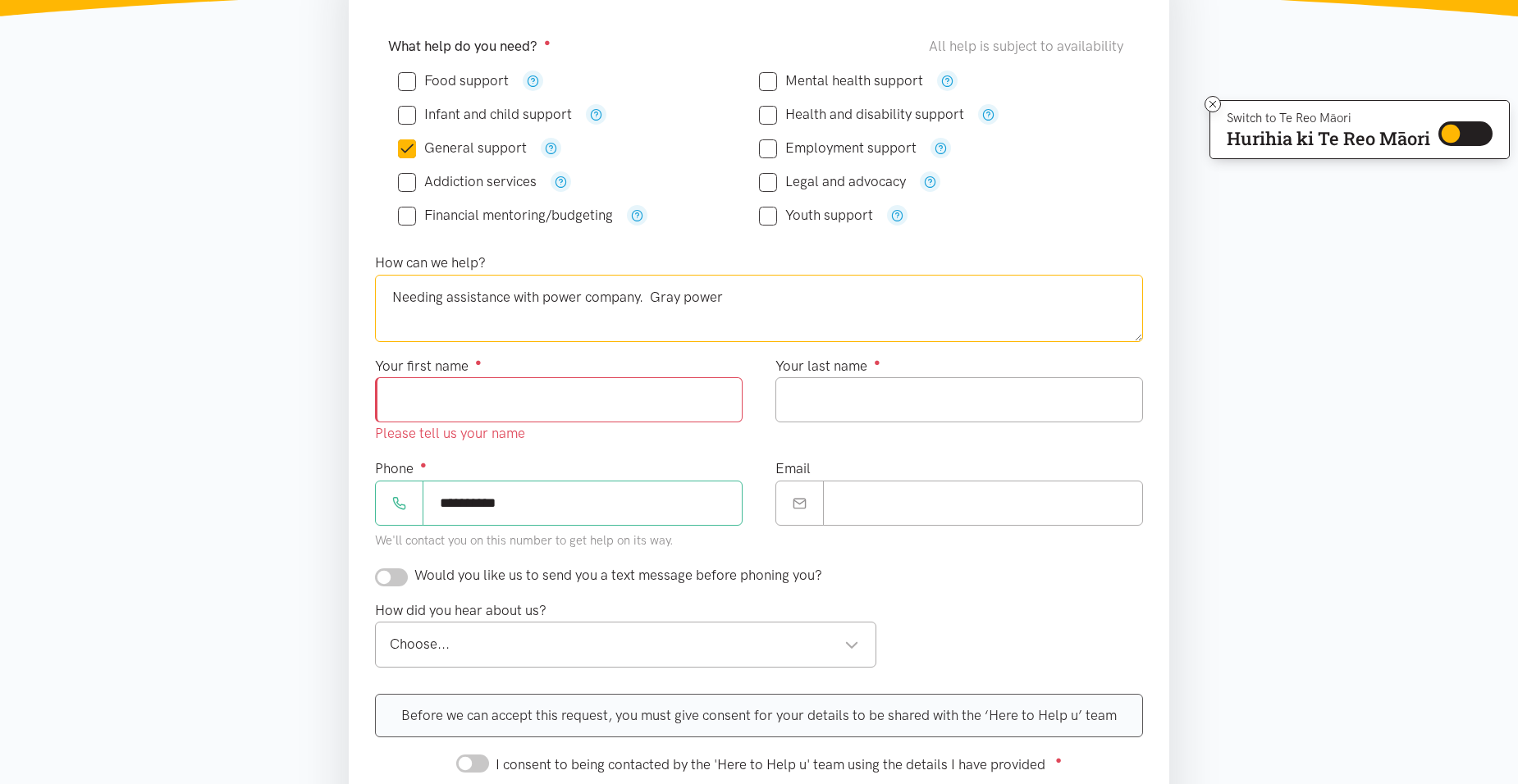
drag, startPoint x: 588, startPoint y: 298, endPoint x: 651, endPoint y: 303, distance: 63.2
click at [651, 303] on textarea "Needing assistance with power company. Gray power" at bounding box center [759, 307] width 768 height 67
type textarea "Needing assistance with power Grey power"
click at [680, 308] on textarea "Needing assistance with power Grey power" at bounding box center [759, 307] width 768 height 67
